Goal: Navigation & Orientation: Go to known website

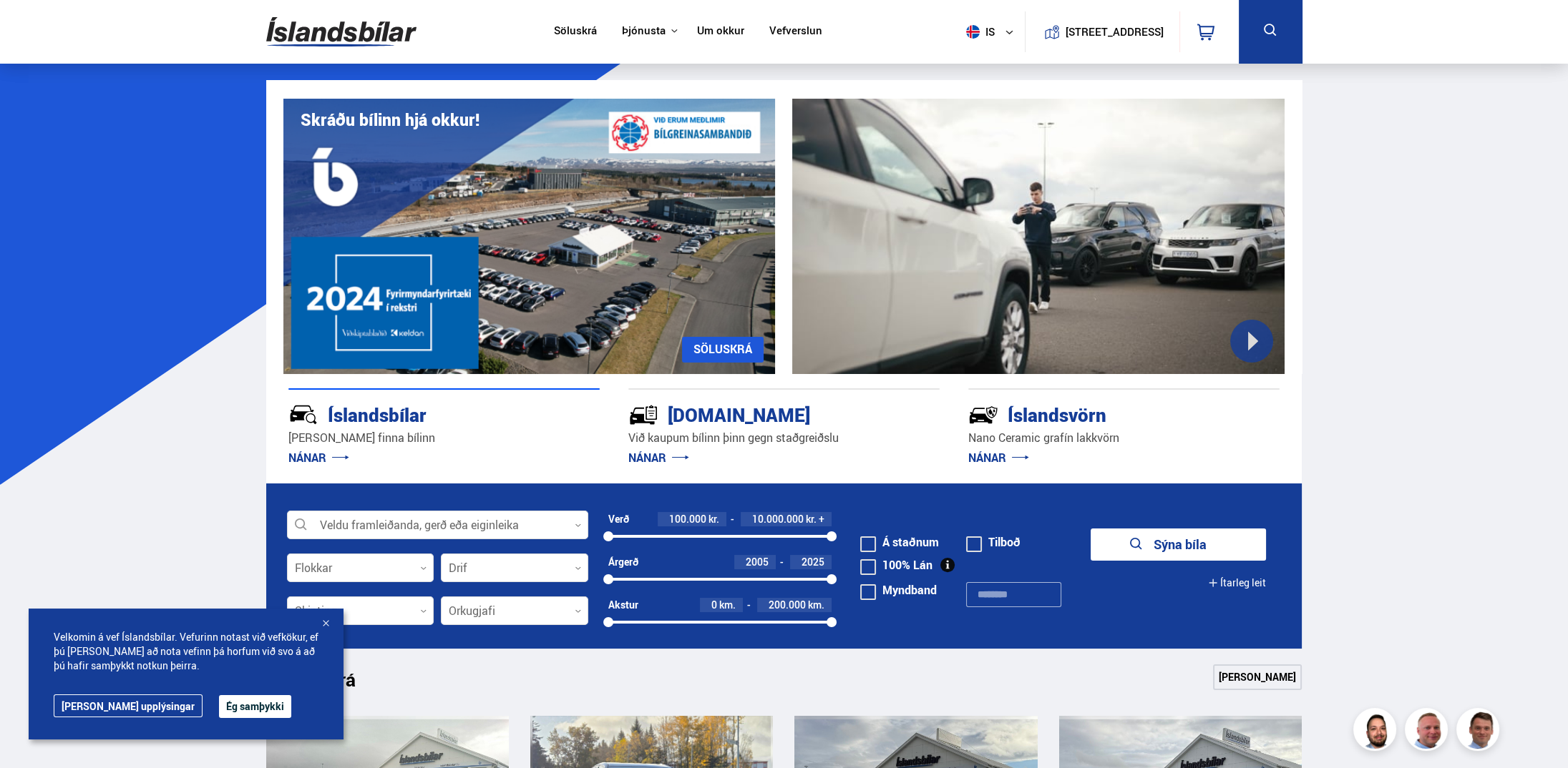
click at [576, 32] on link "Söluskrá" at bounding box center [576, 32] width 43 height 15
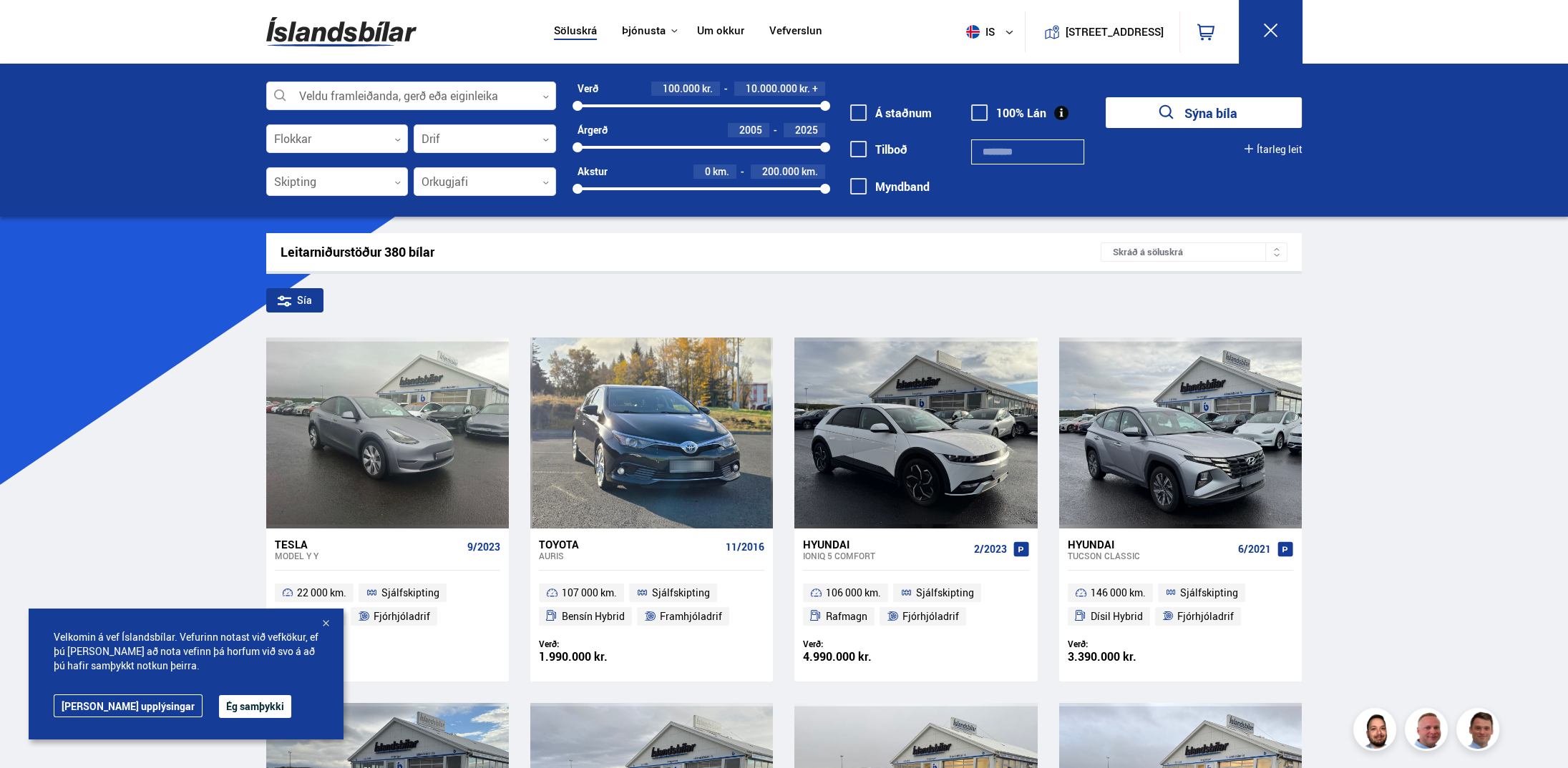
click at [797, 28] on link "Vefverslun" at bounding box center [795, 32] width 53 height 15
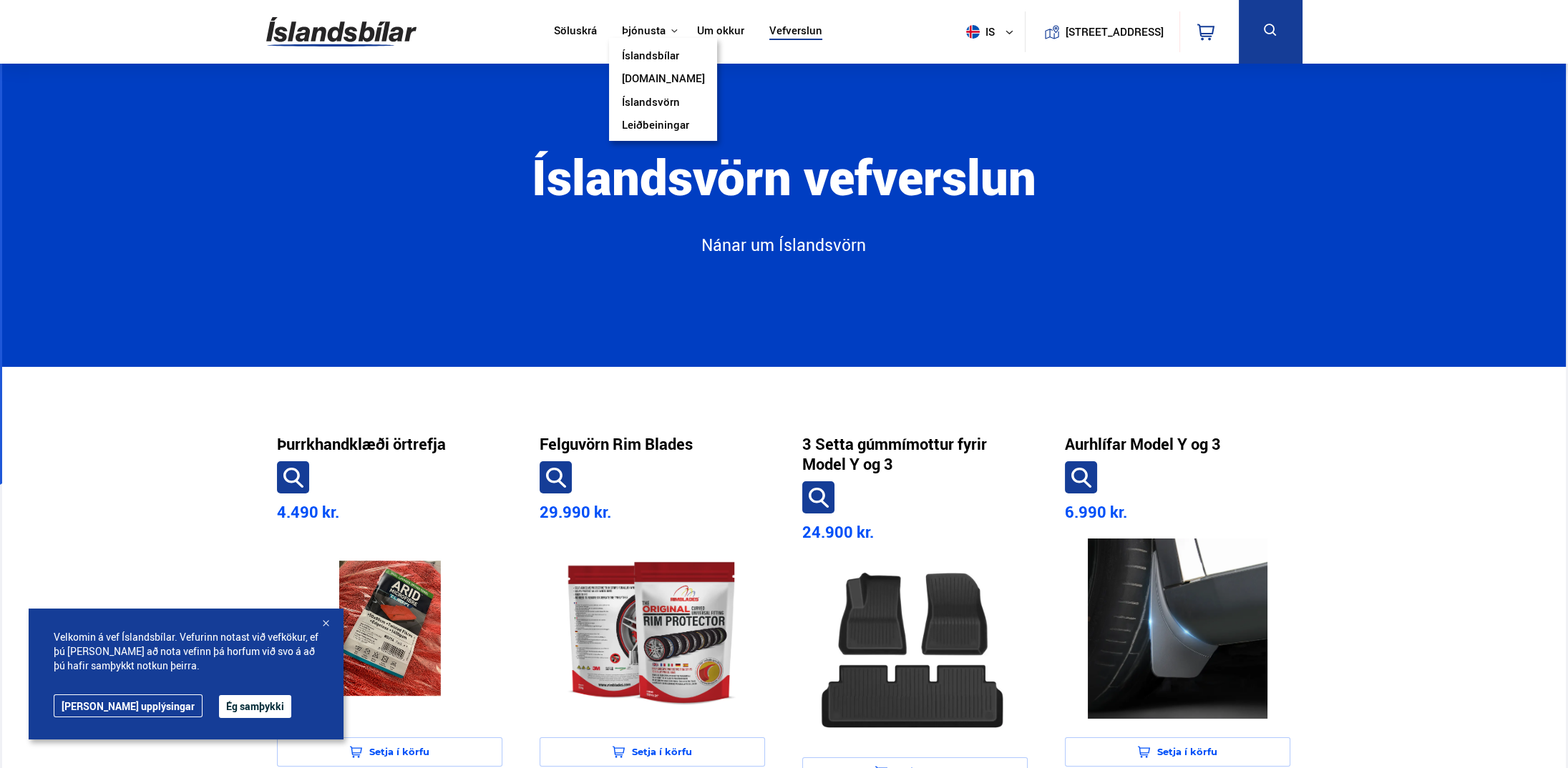
click at [649, 53] on link "Íslandsbílar" at bounding box center [650, 57] width 57 height 15
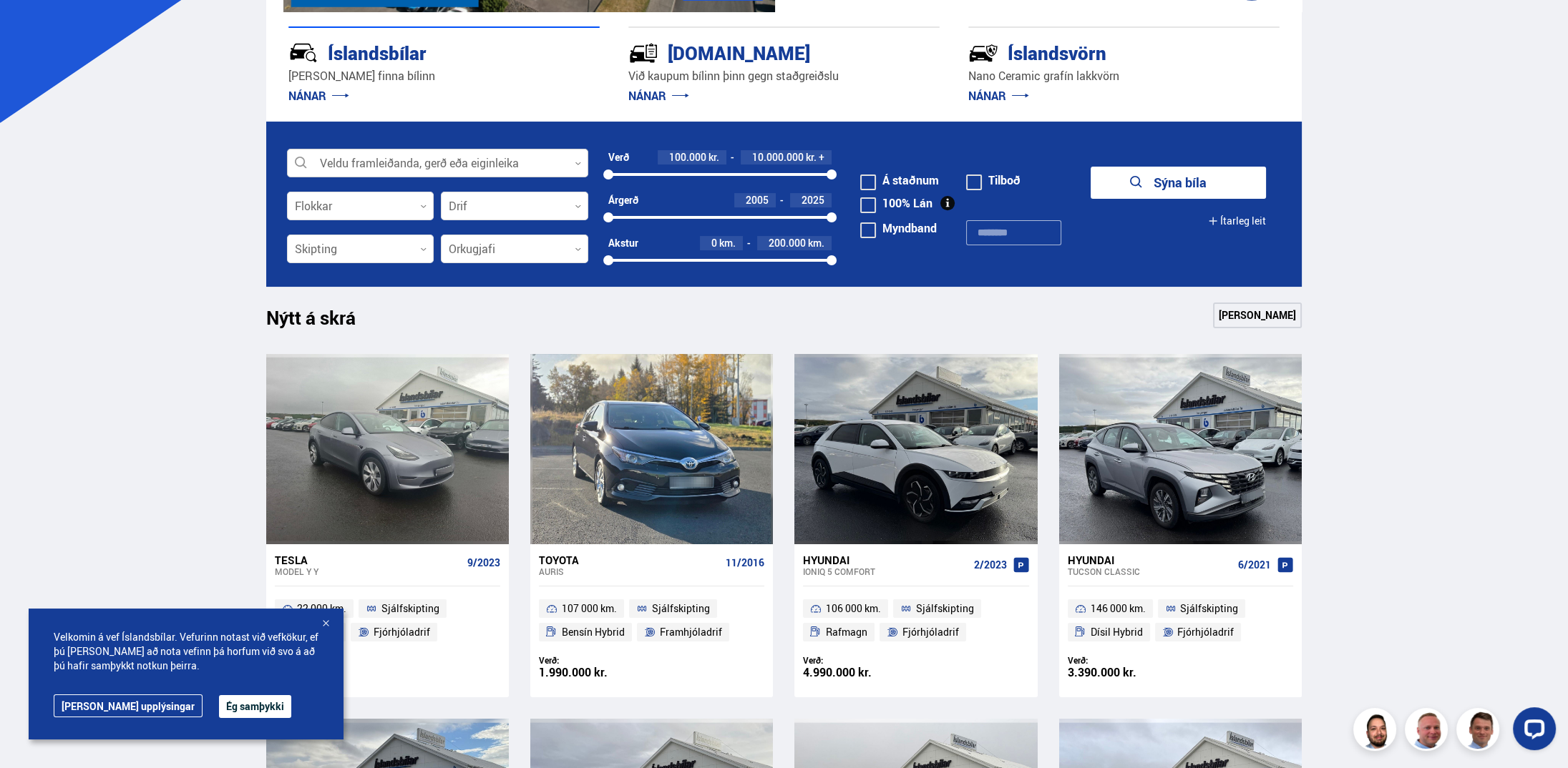
scroll to position [476, 0]
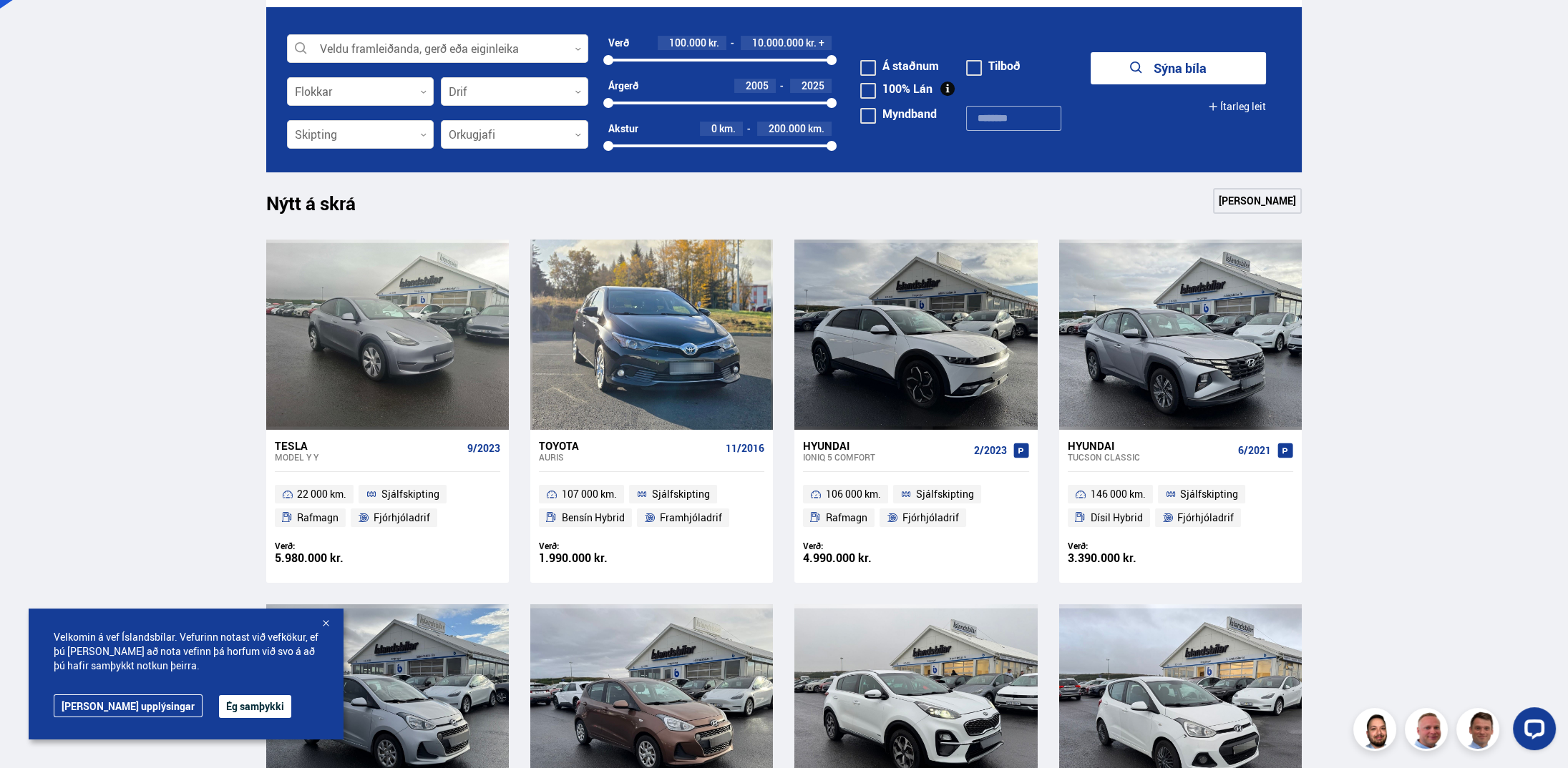
click at [219, 709] on button "Ég samþykki" at bounding box center [255, 706] width 72 height 23
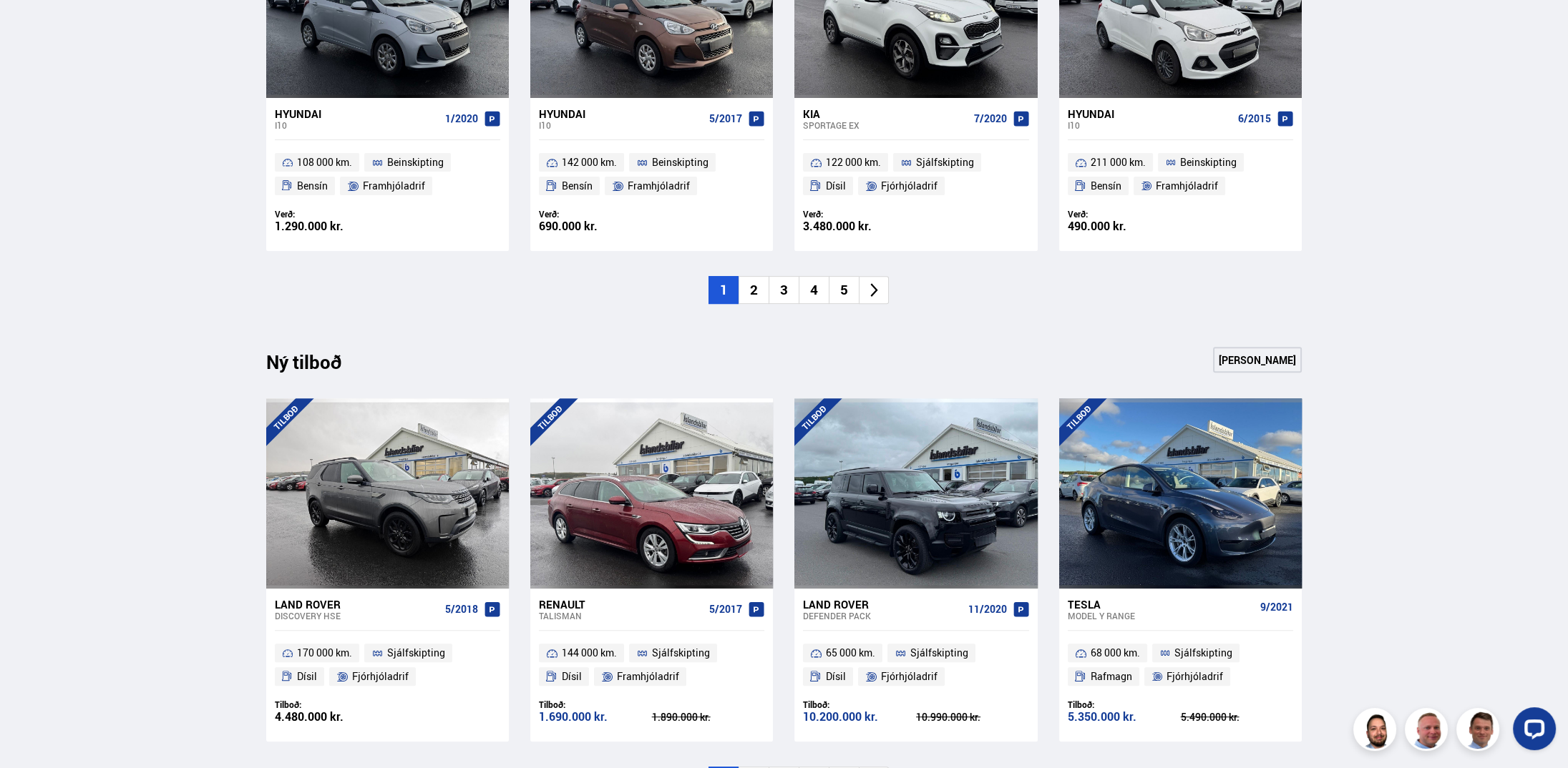
scroll to position [839, 0]
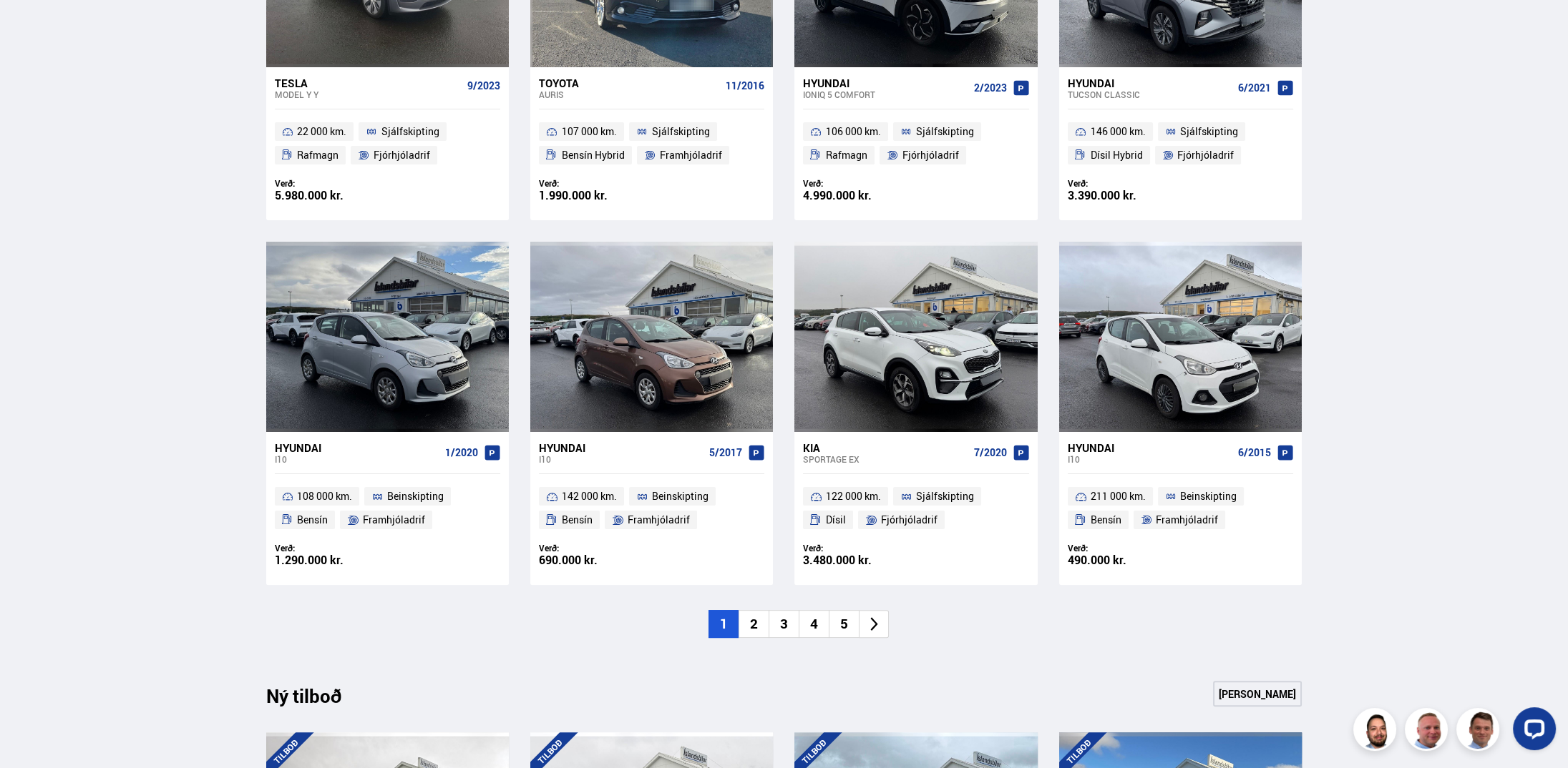
drag, startPoint x: 207, startPoint y: 355, endPoint x: 197, endPoint y: -11, distance: 366.1
